Goal: Register for event/course

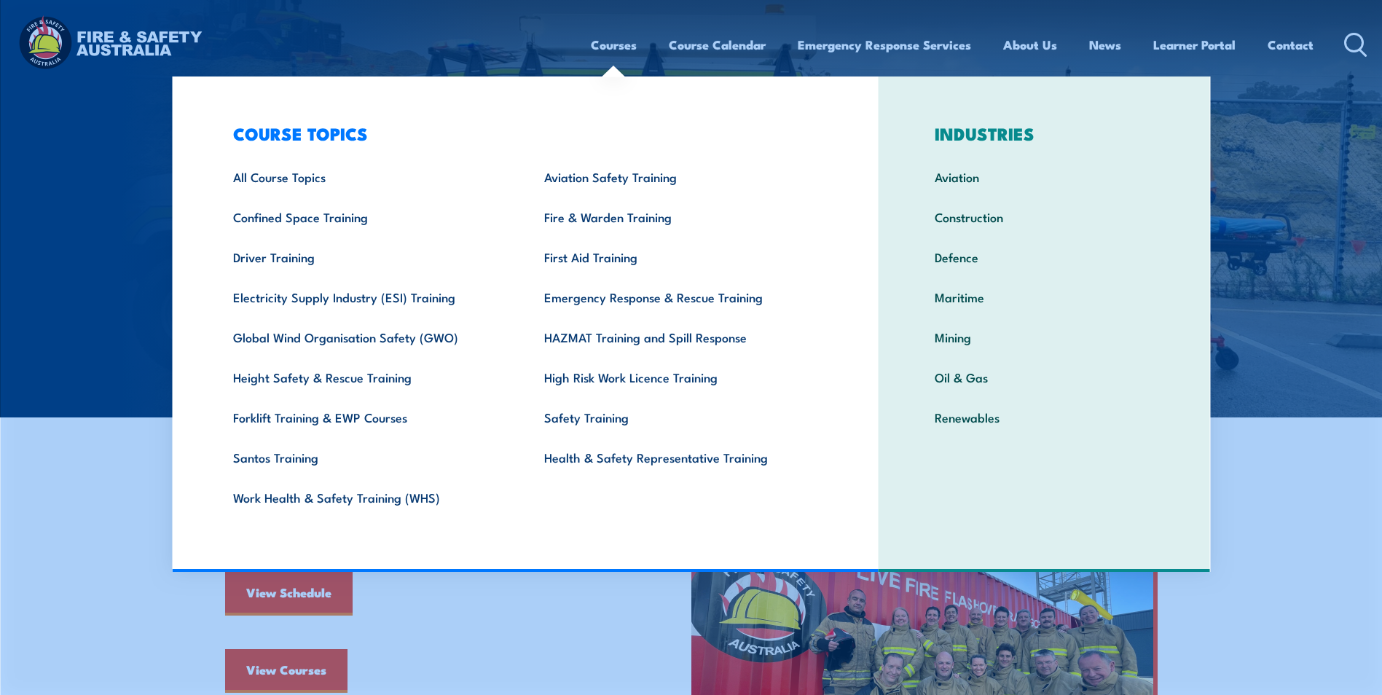
click at [608, 48] on link "Courses" at bounding box center [614, 44] width 46 height 39
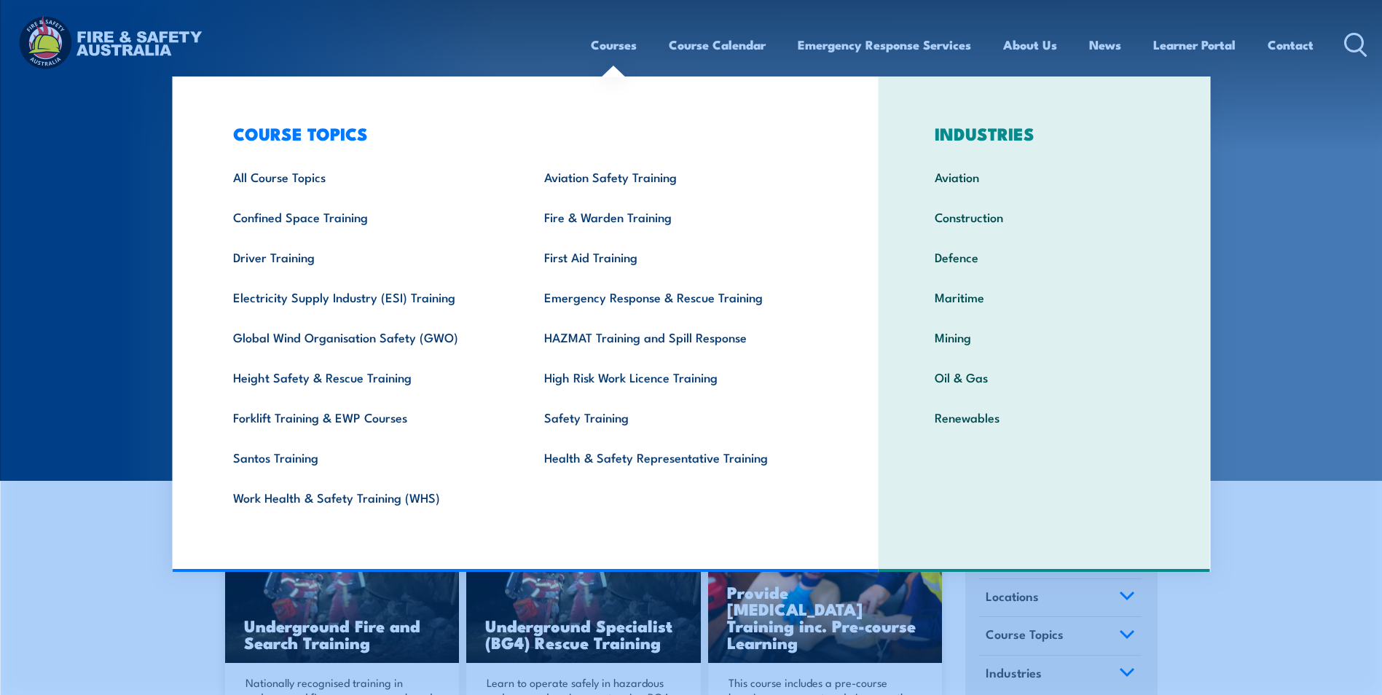
click at [620, 47] on link "Courses" at bounding box center [614, 44] width 46 height 39
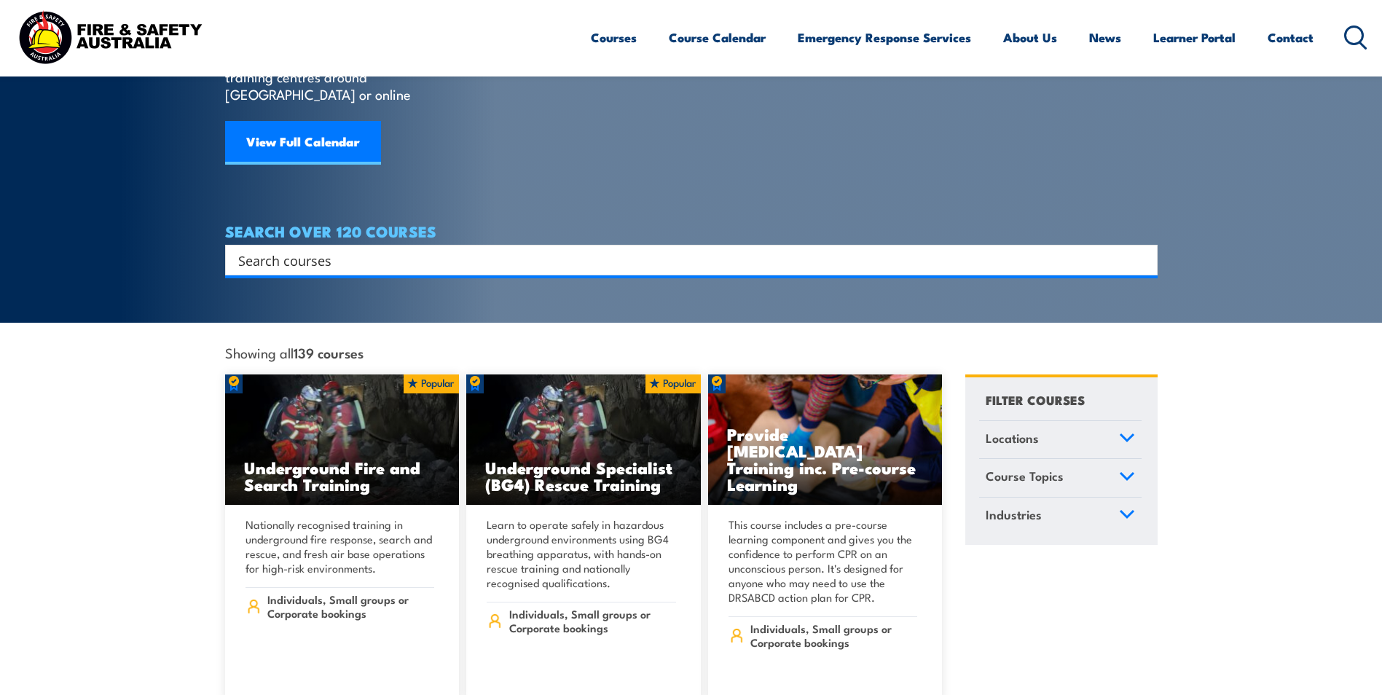
scroll to position [219, 0]
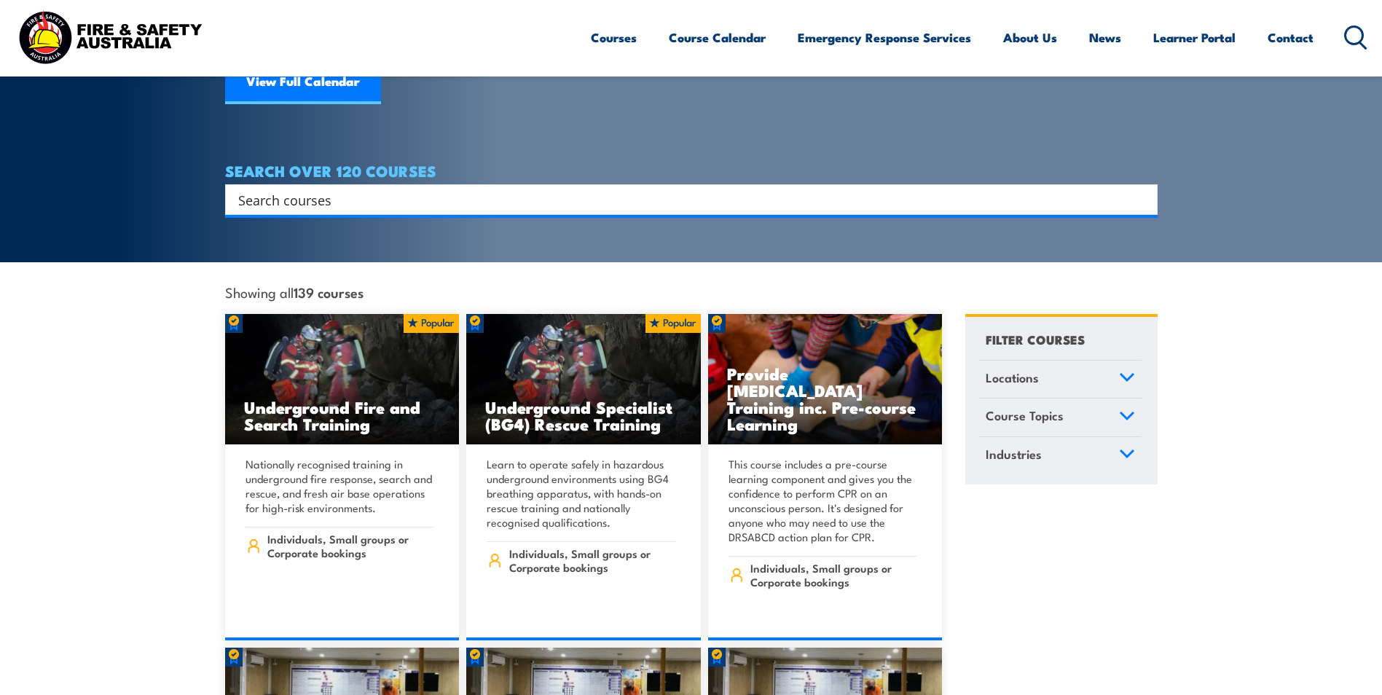
click at [1127, 372] on icon at bounding box center [1127, 377] width 16 height 10
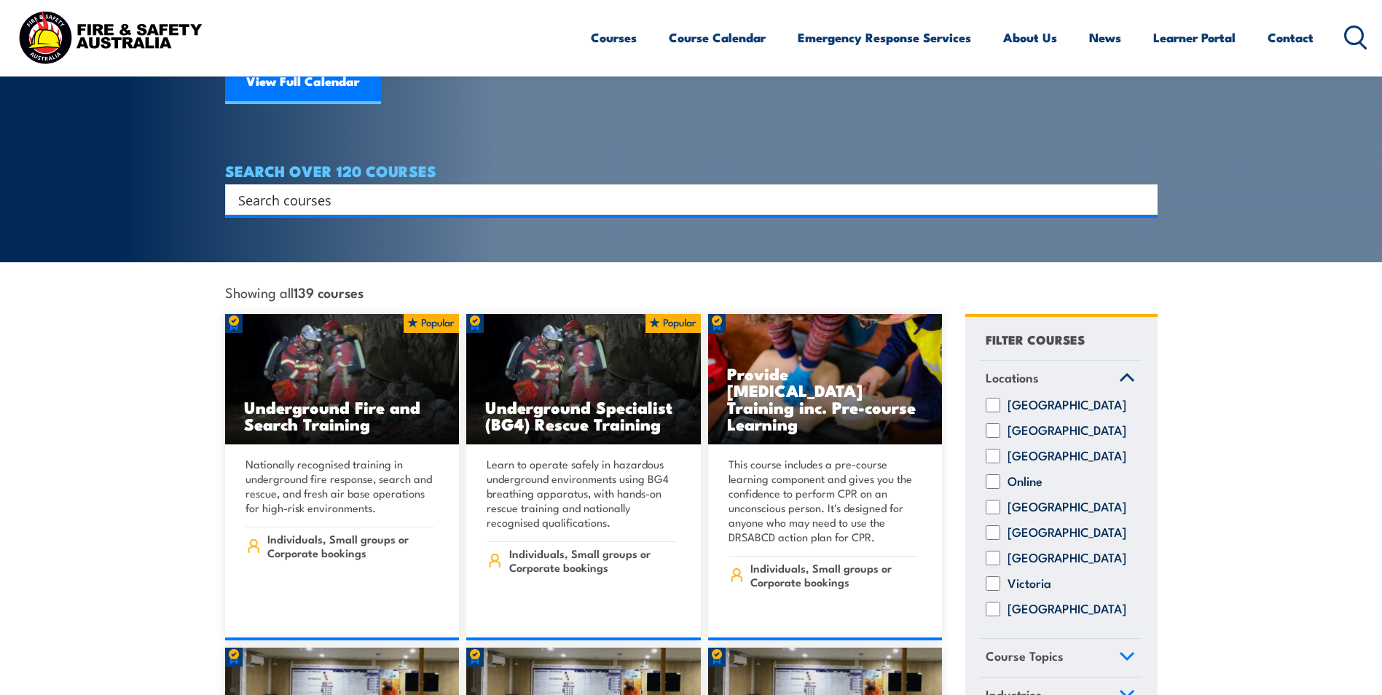
click at [997, 552] on input "[GEOGRAPHIC_DATA]" at bounding box center [993, 558] width 15 height 15
checkbox input "true"
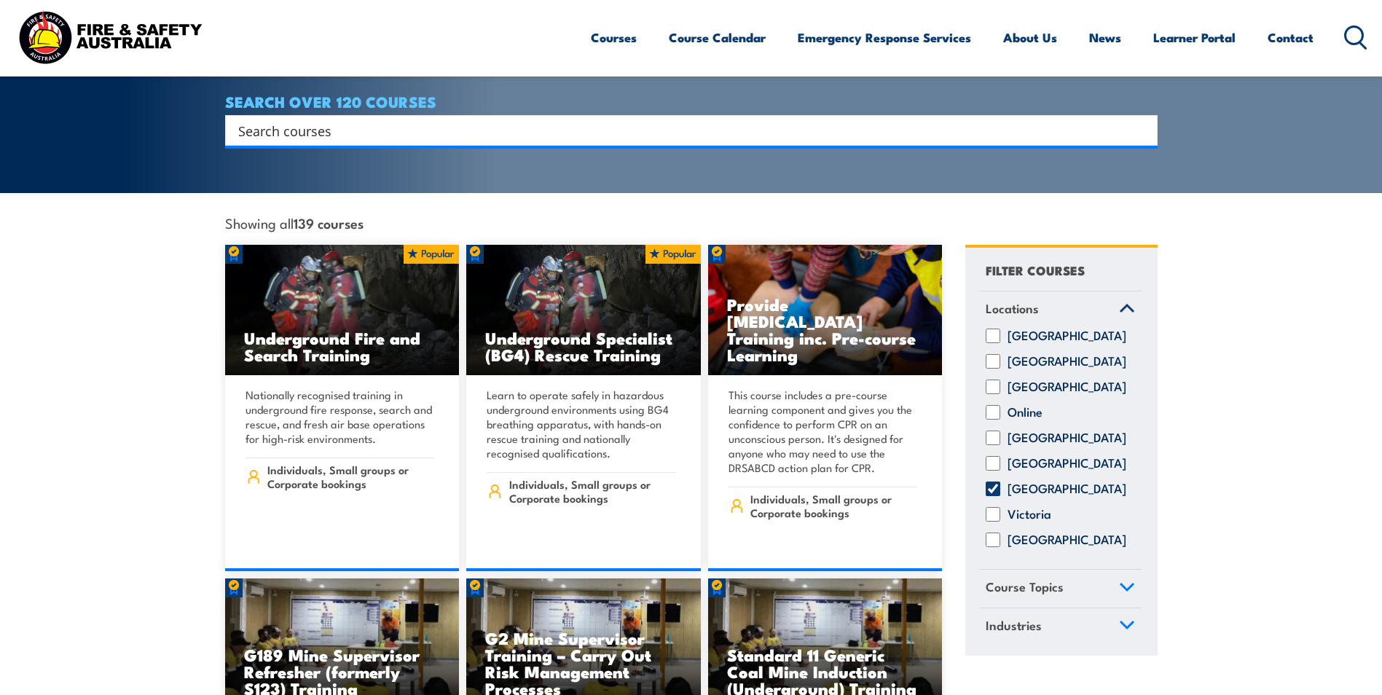
scroll to position [362, 0]
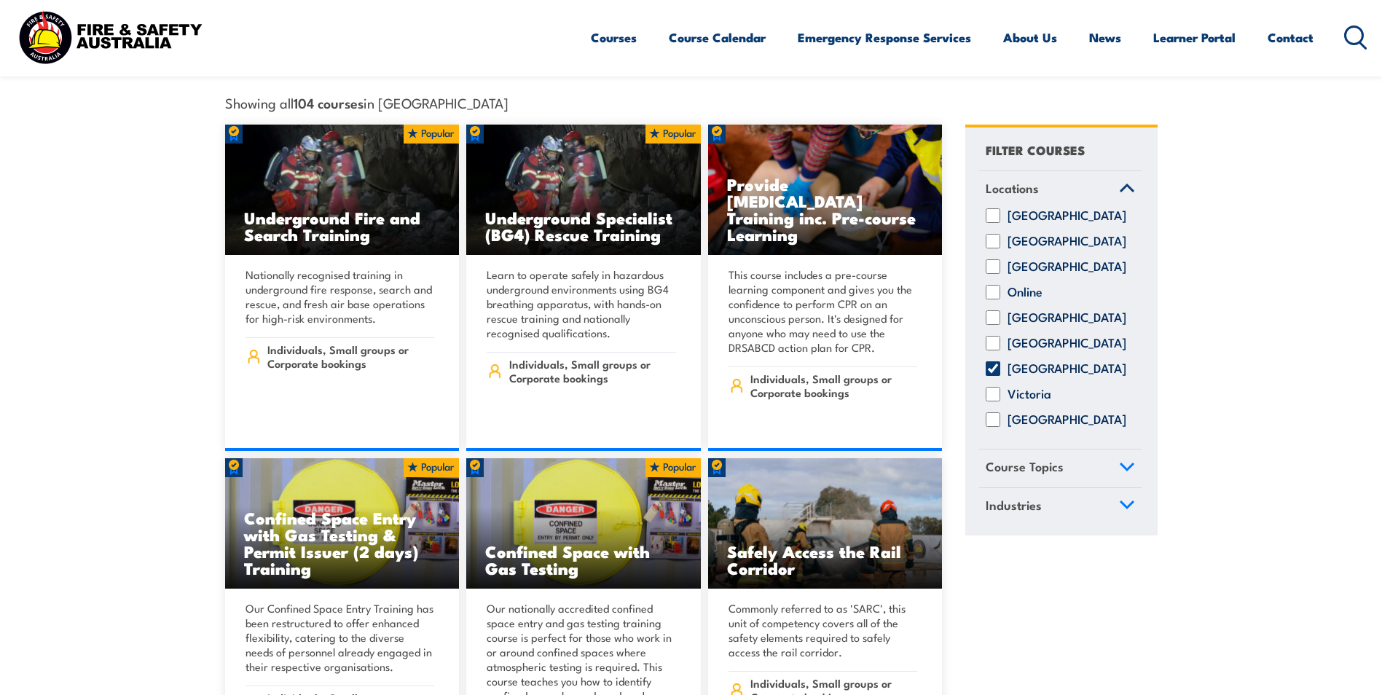
scroll to position [437, 0]
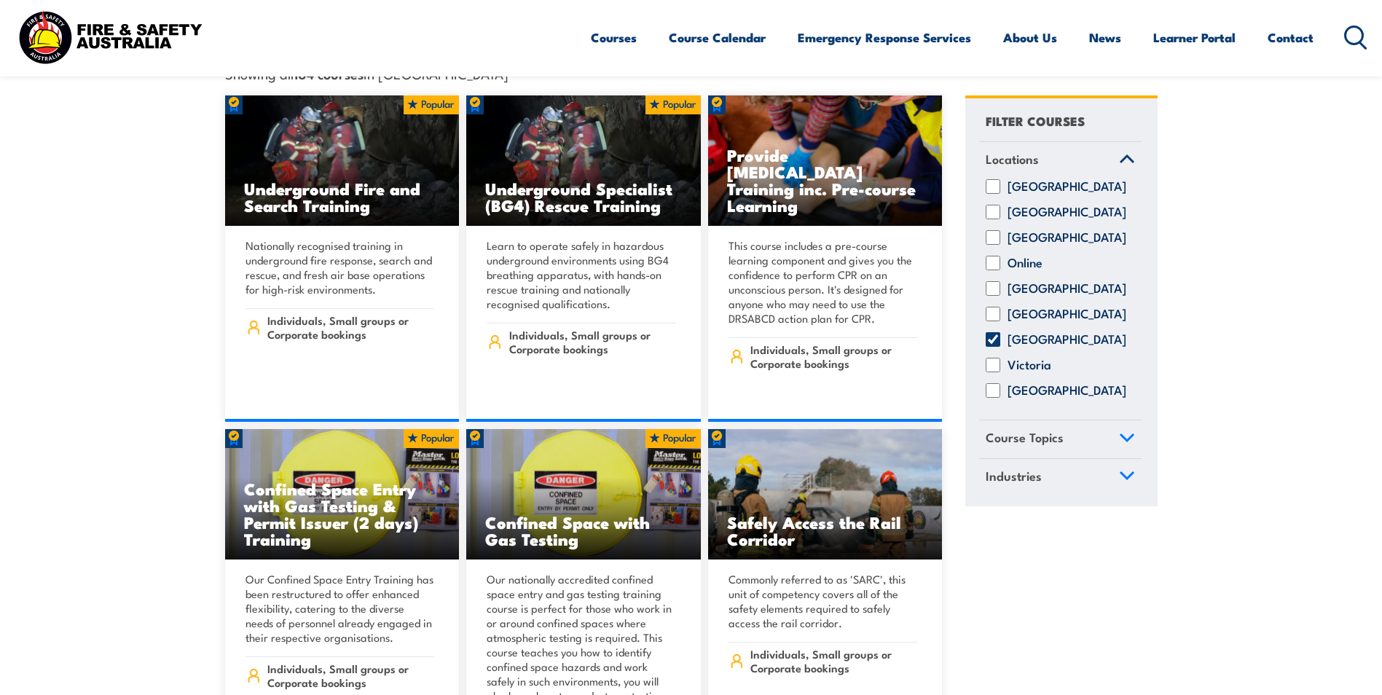
click at [1124, 434] on icon at bounding box center [1126, 437] width 13 height 7
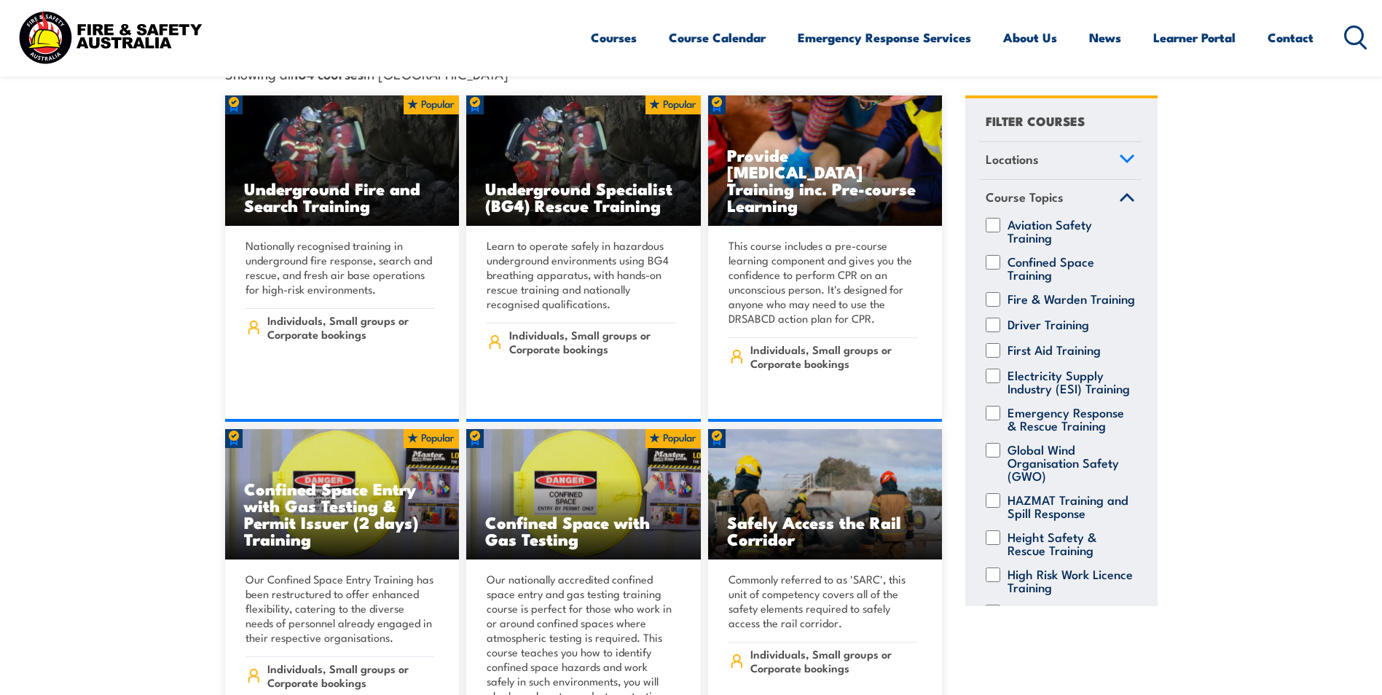
click at [1002, 346] on div "First Aid Training" at bounding box center [1060, 350] width 162 height 15
click at [991, 343] on input "First Aid Training" at bounding box center [993, 350] width 15 height 15
checkbox input "true"
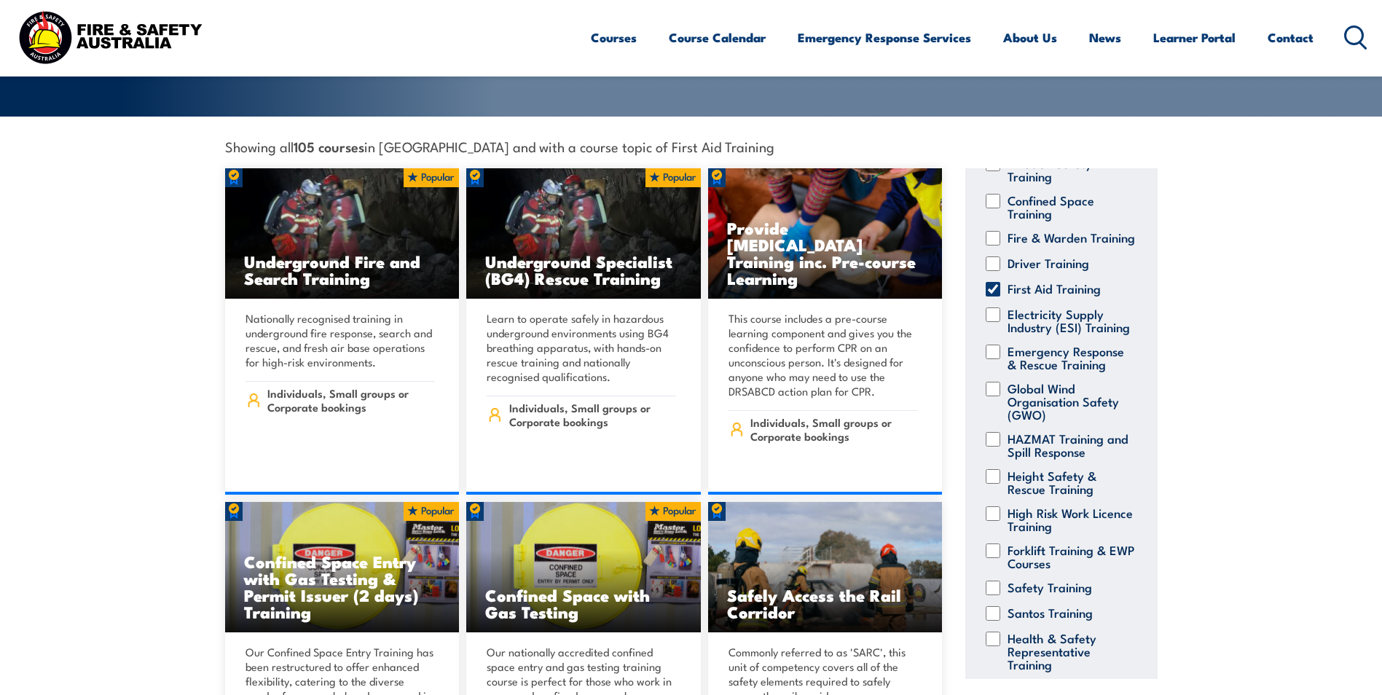
scroll to position [373, 0]
click at [995, 161] on input "Aviation Safety Training" at bounding box center [993, 165] width 15 height 15
checkbox input "true"
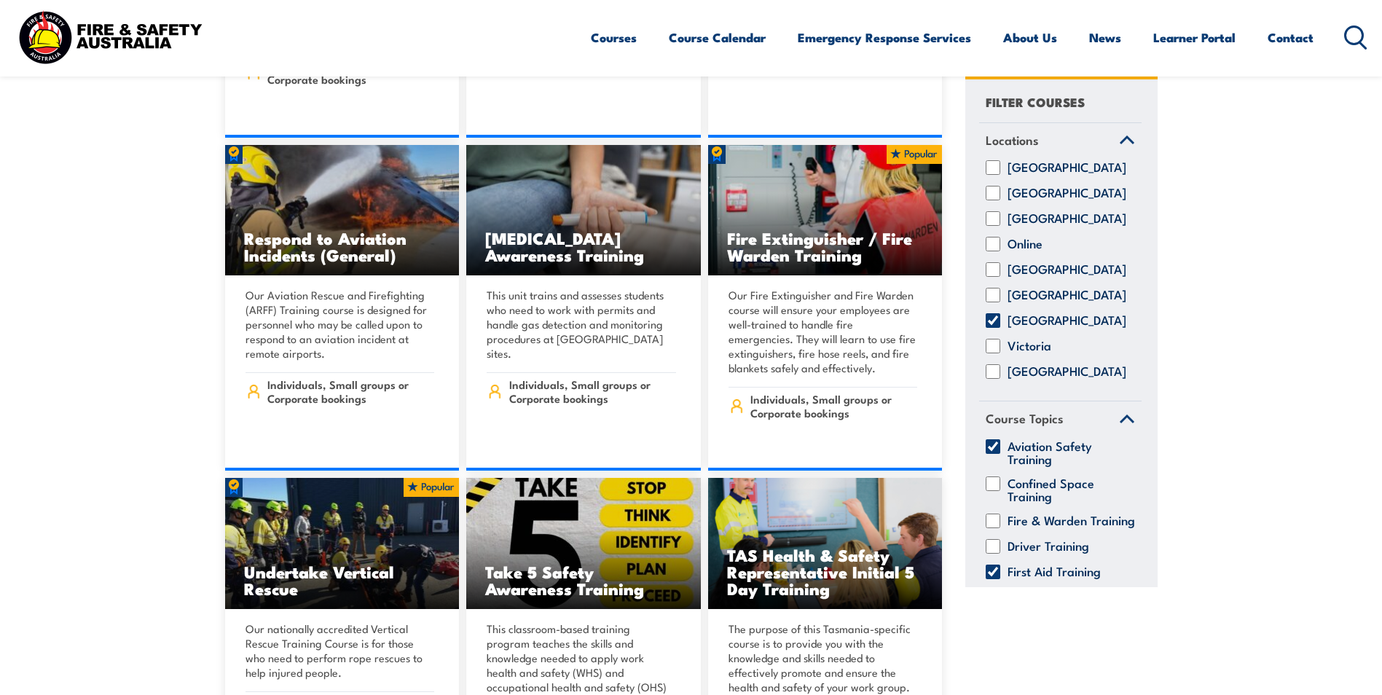
scroll to position [2786, 0]
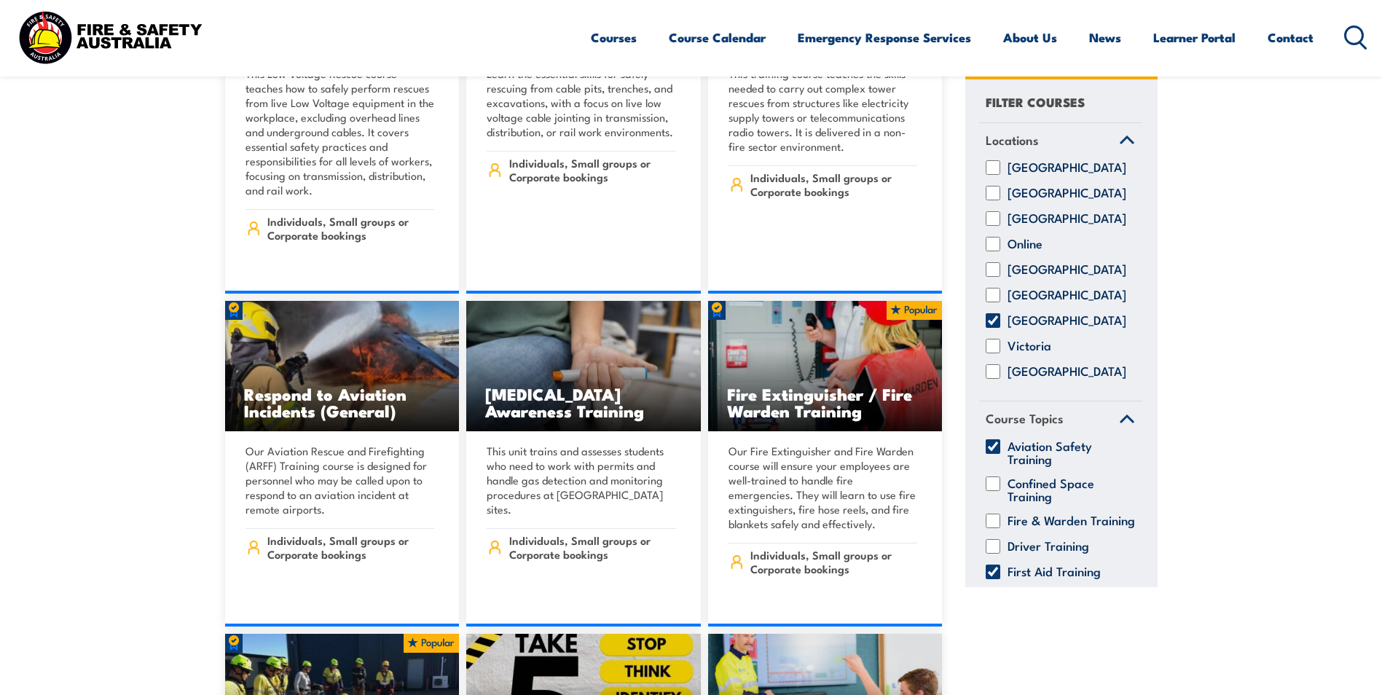
click at [995, 454] on input "Aviation Safety Training" at bounding box center [993, 446] width 15 height 15
checkbox input "false"
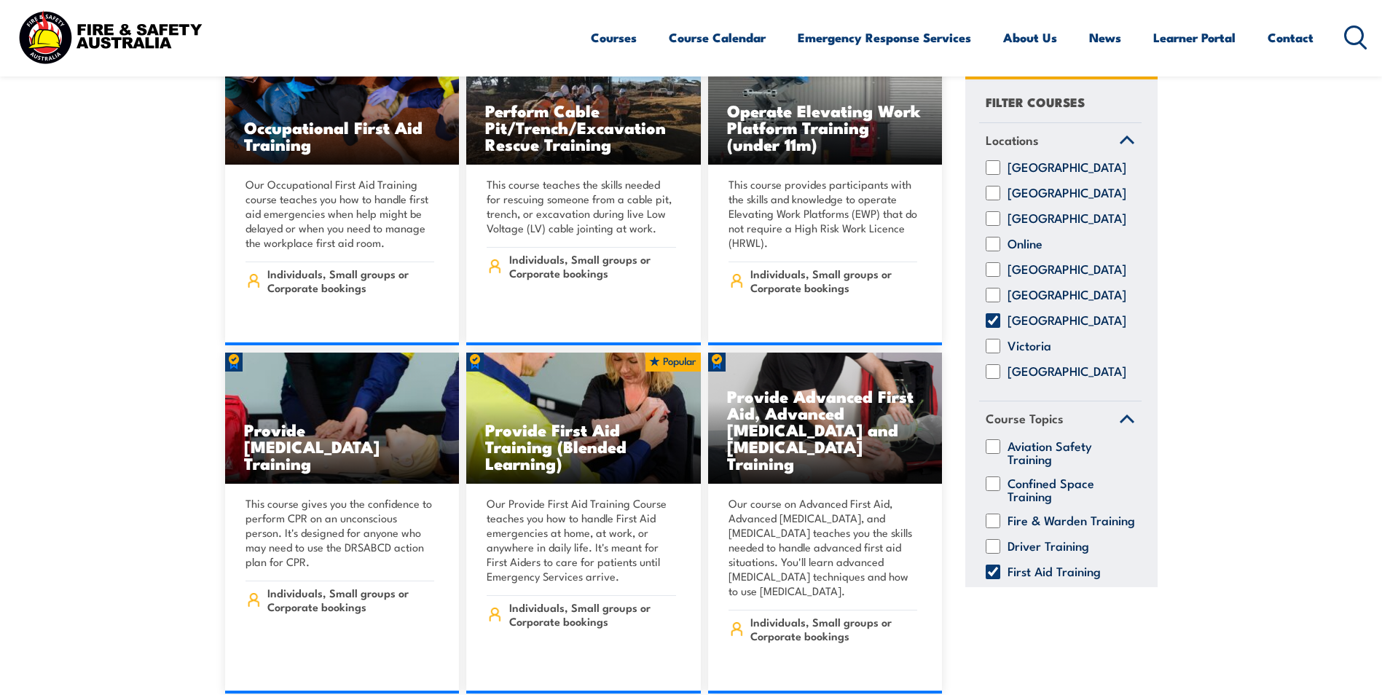
scroll to position [6484, 0]
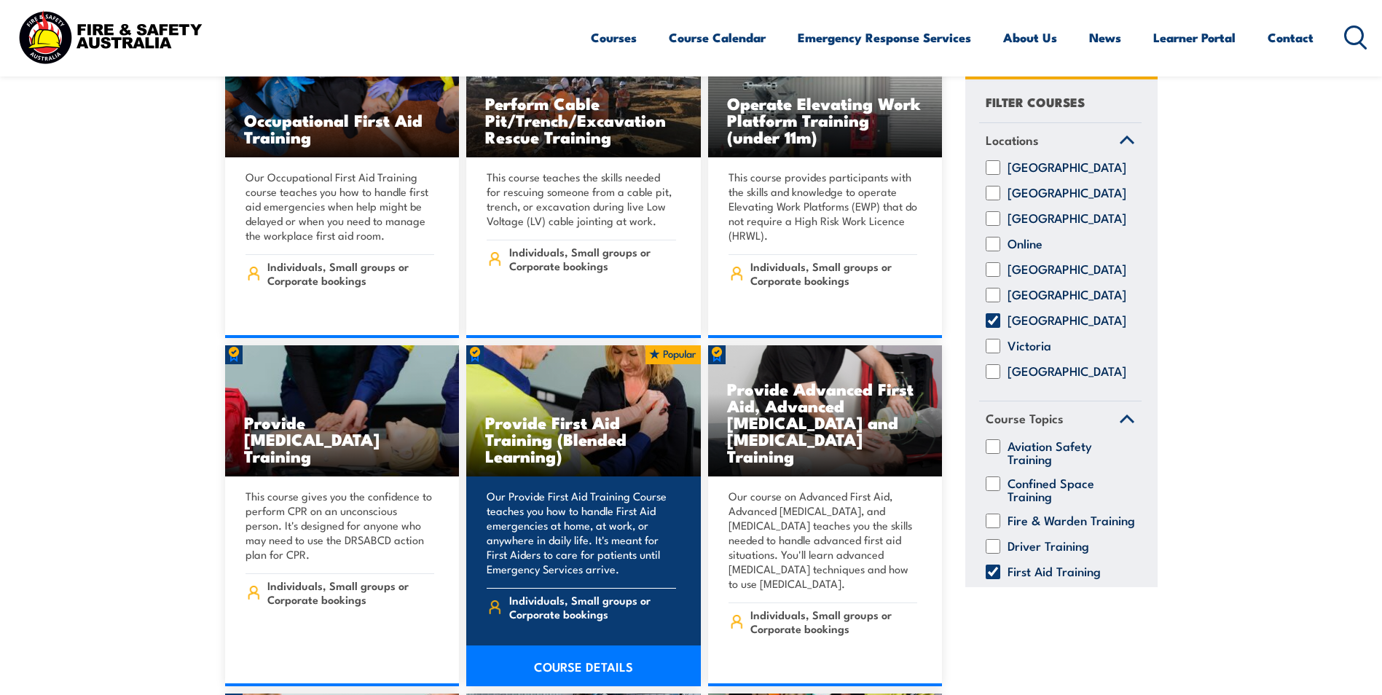
click at [573, 414] on h3 "Provide First Aid Training (Blended Learning)" at bounding box center [583, 439] width 197 height 50
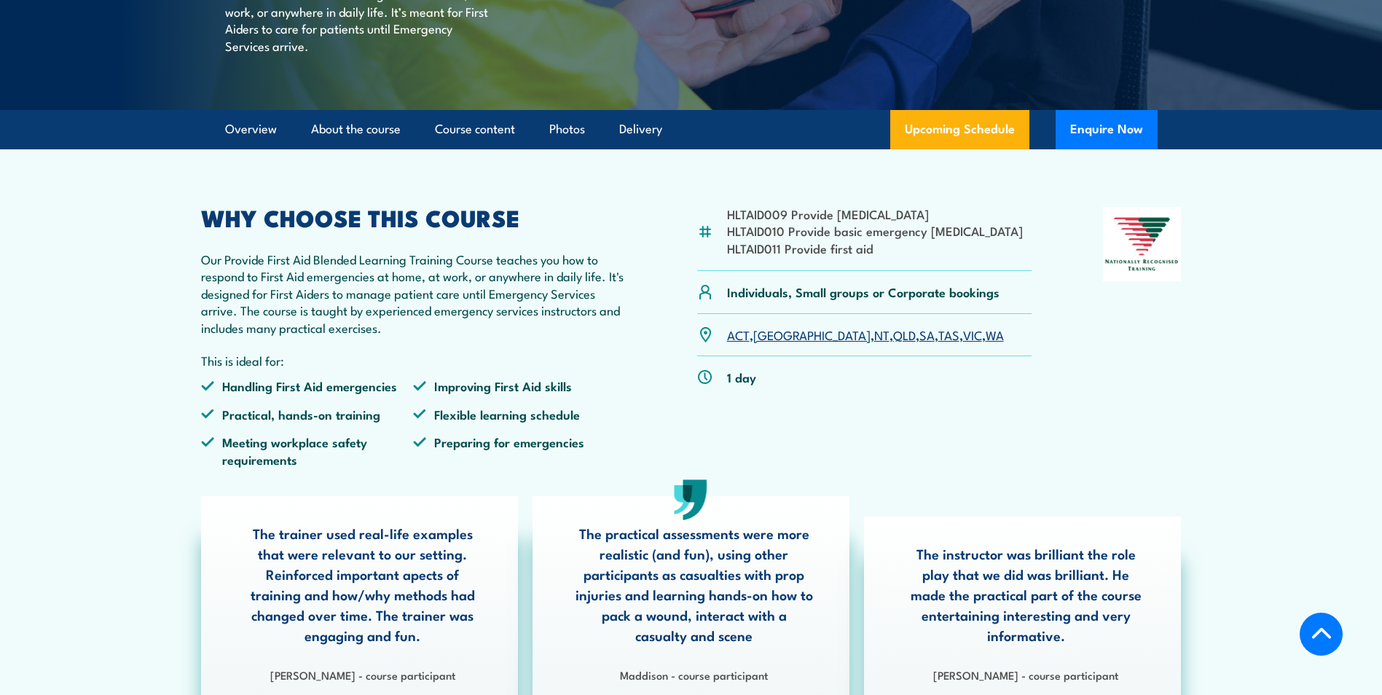
scroll to position [219, 0]
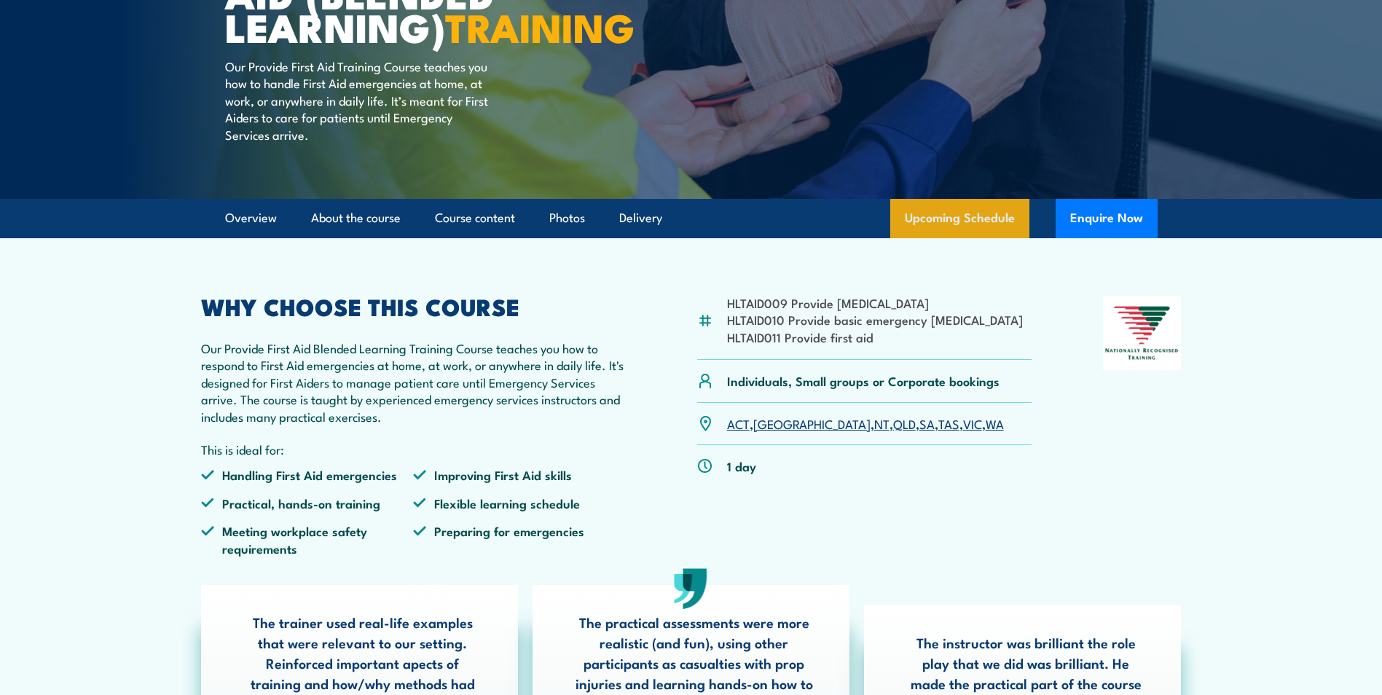
click at [980, 238] on link "Upcoming Schedule" at bounding box center [959, 218] width 139 height 39
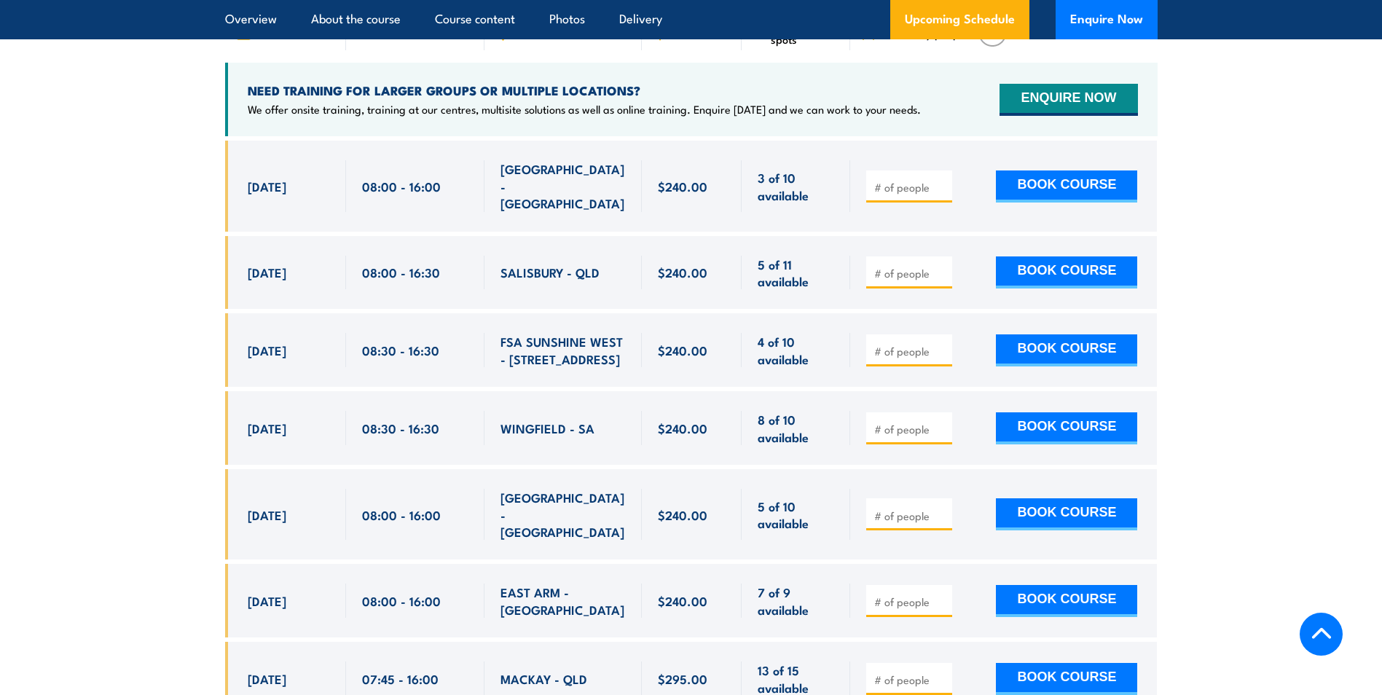
scroll to position [2450, 0]
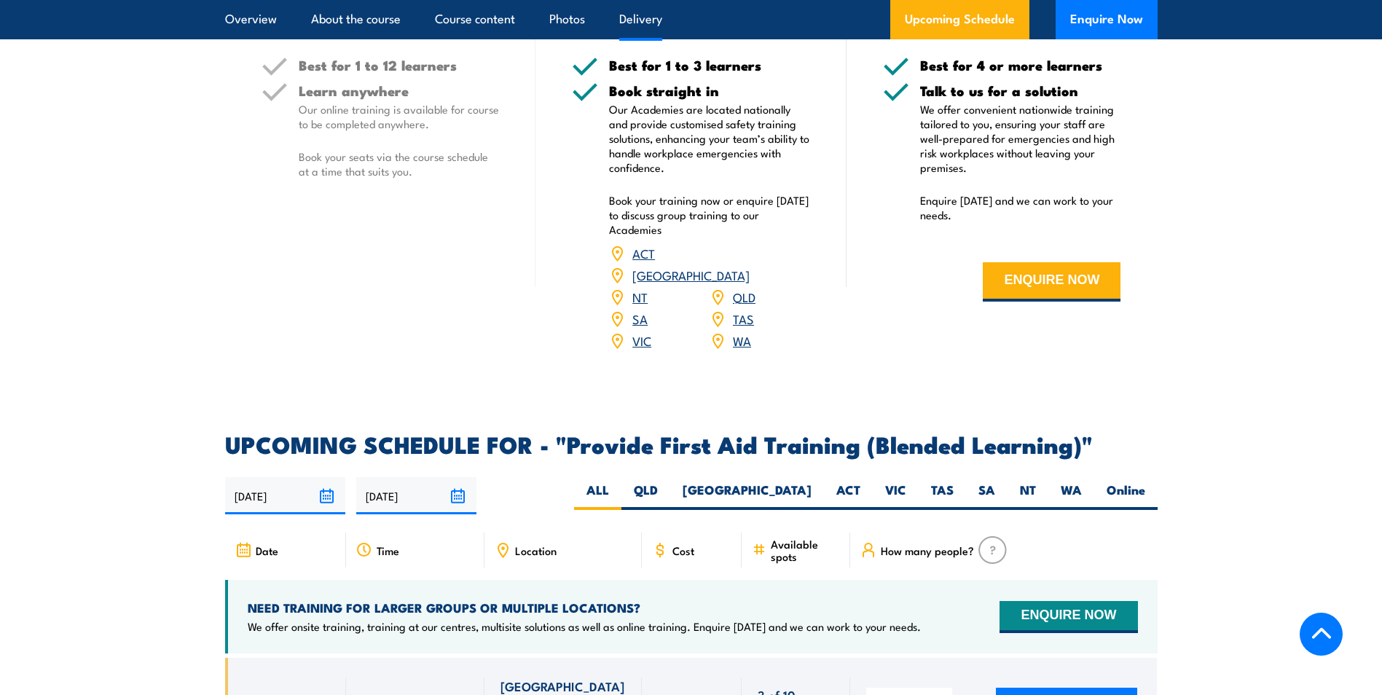
click at [1201, 182] on section "DELIVERY OPTIONS Delivery options to suit businesses of all sizes. Online Best …" at bounding box center [691, 110] width 1382 height 519
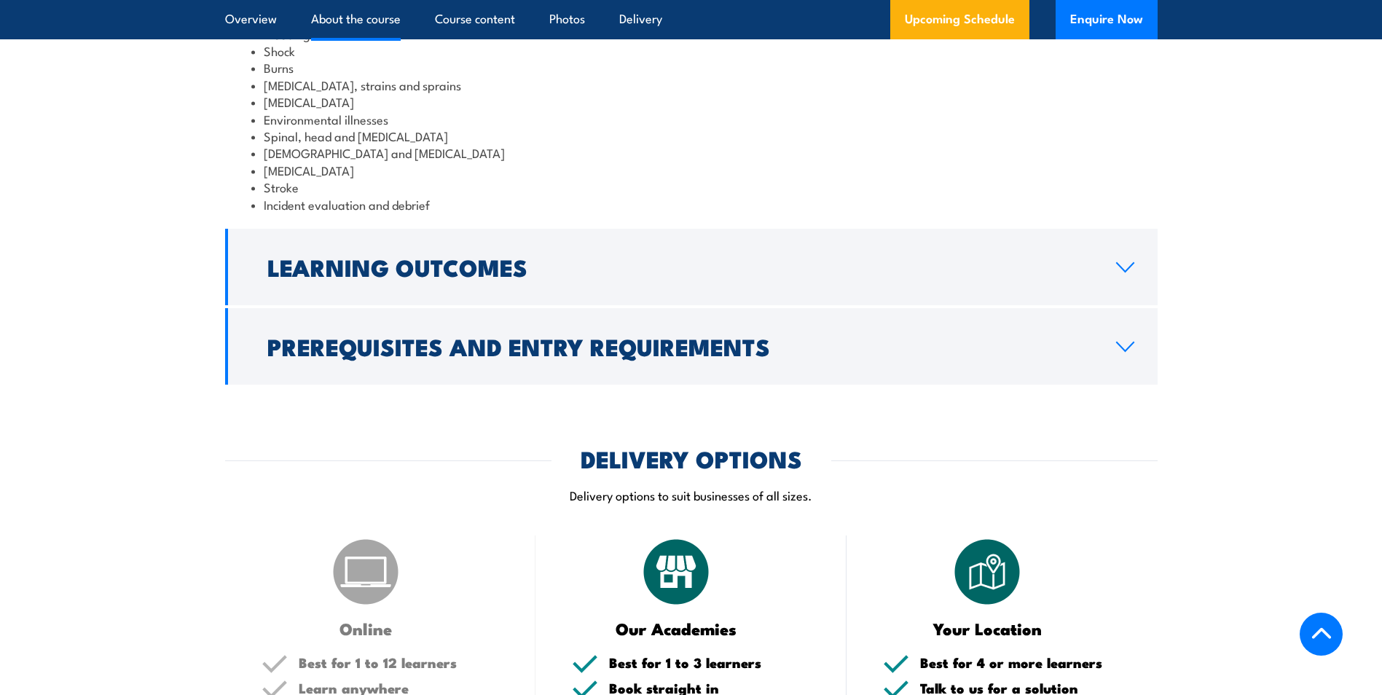
scroll to position [1277, 0]
